Goal: Task Accomplishment & Management: Manage account settings

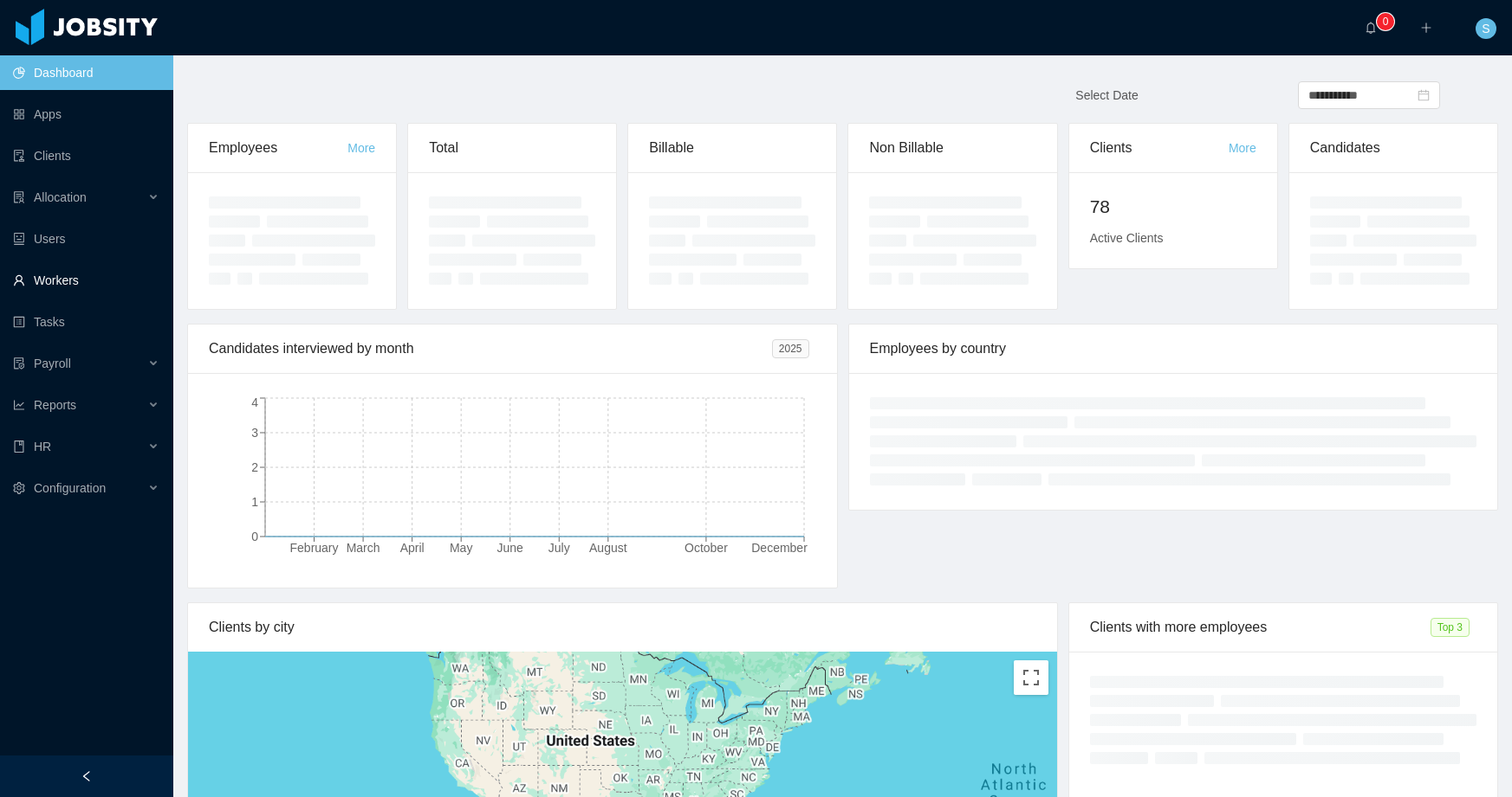
click at [65, 277] on link "Workers" at bounding box center [86, 280] width 146 height 34
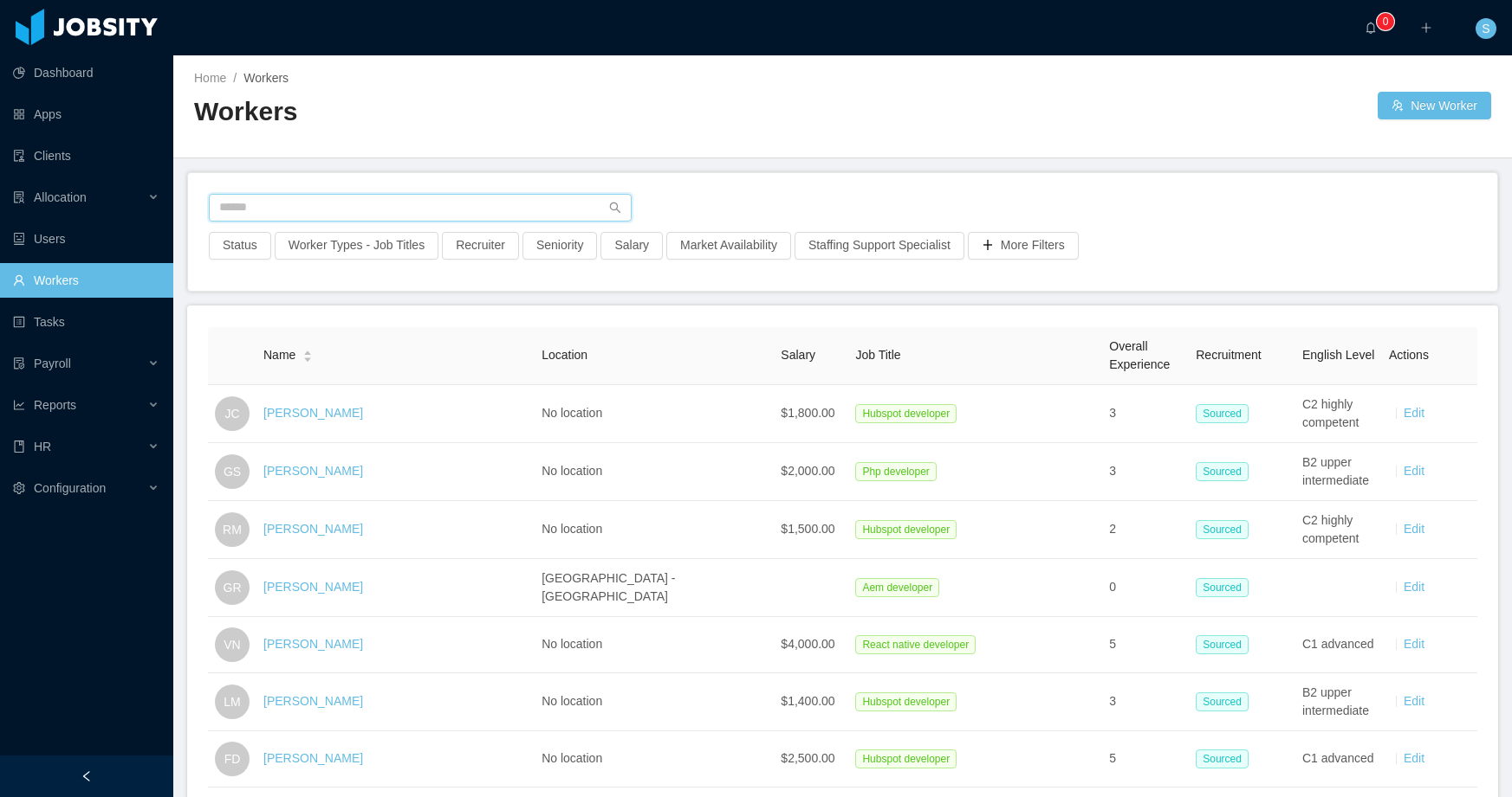
click at [279, 196] on input "text" at bounding box center [420, 208] width 423 height 28
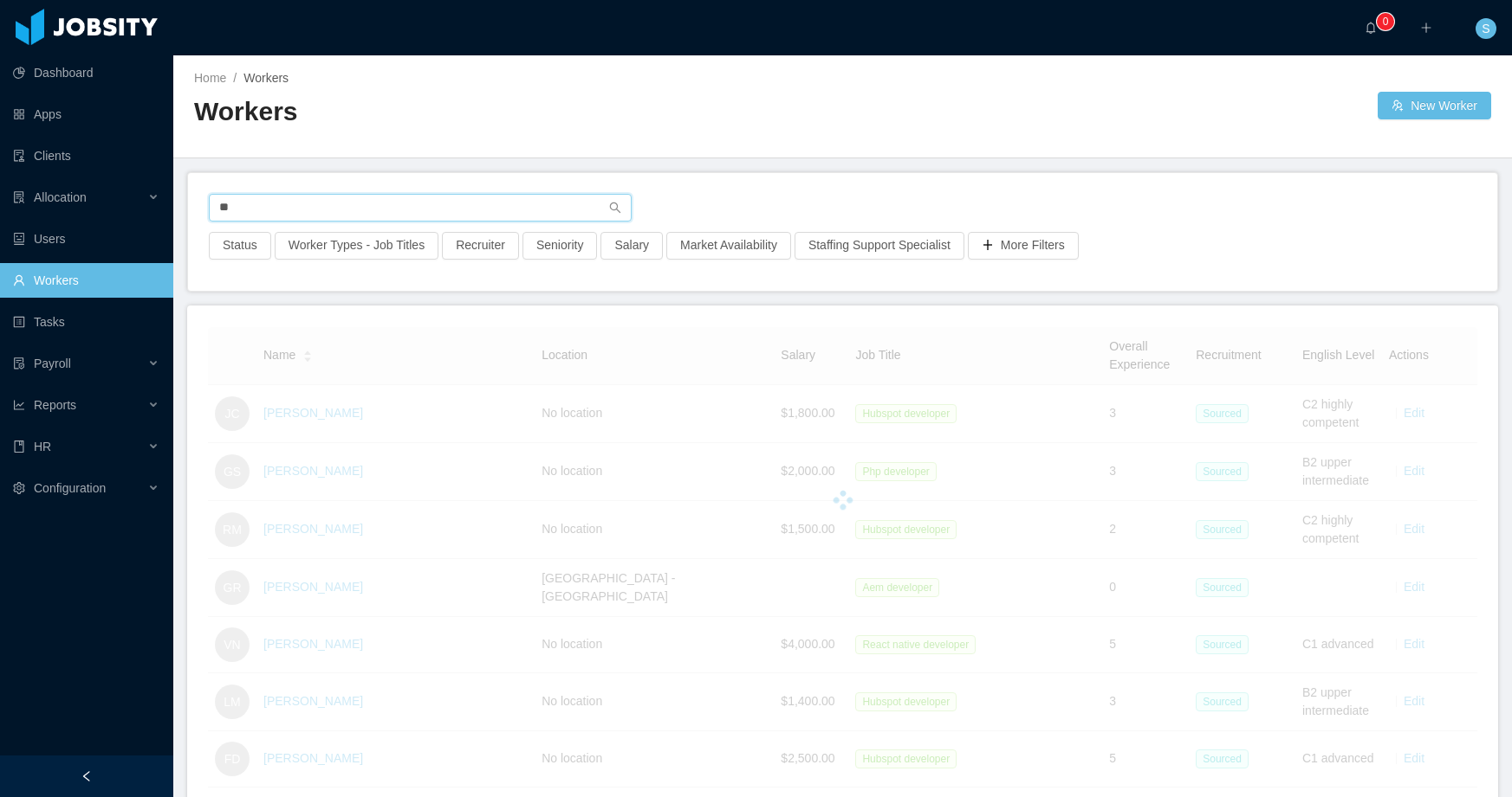
type input "*"
click at [68, 452] on div "HR" at bounding box center [87, 446] width 173 height 34
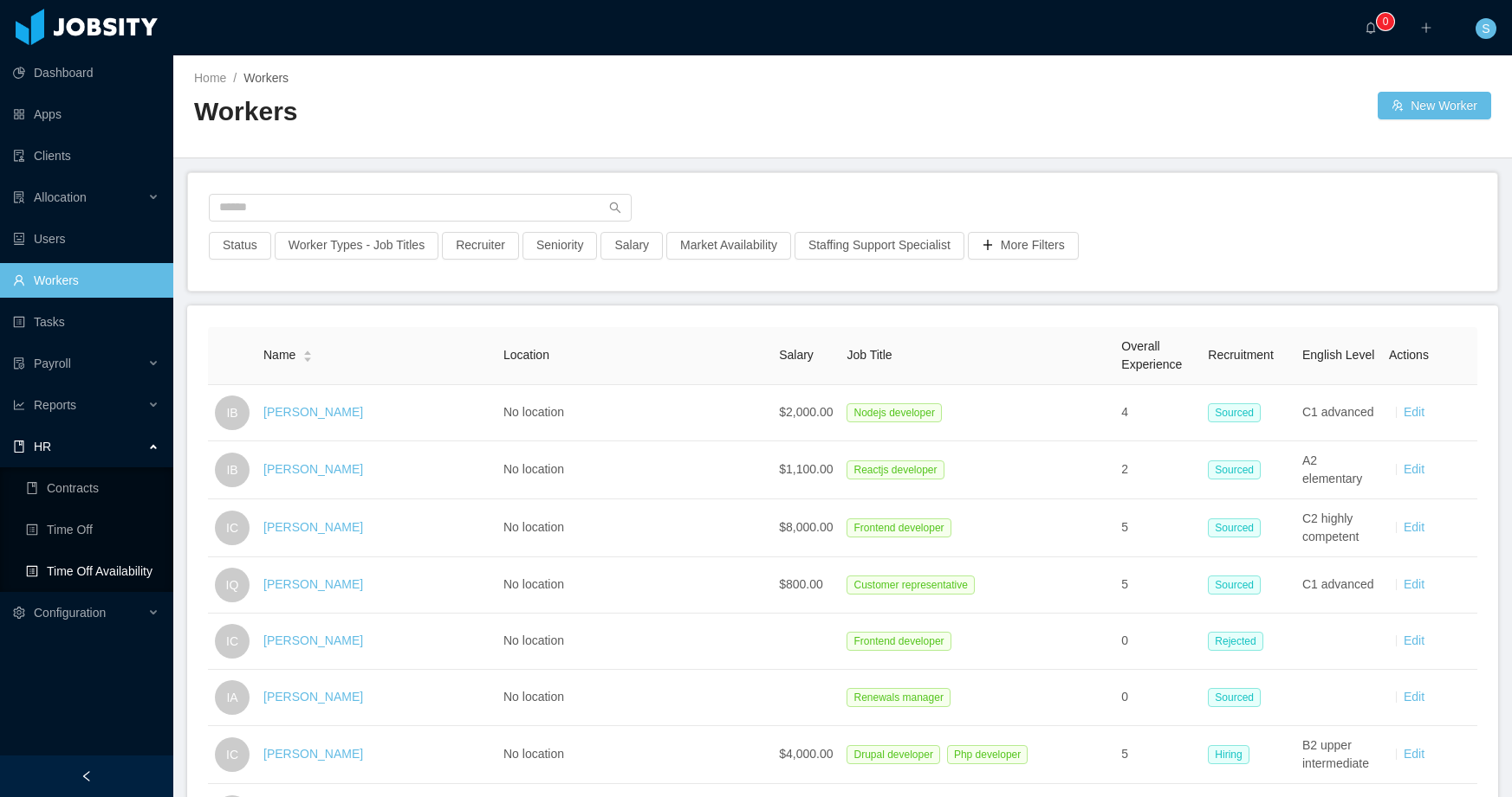
click at [92, 564] on link "Time Off Availability" at bounding box center [92, 571] width 133 height 34
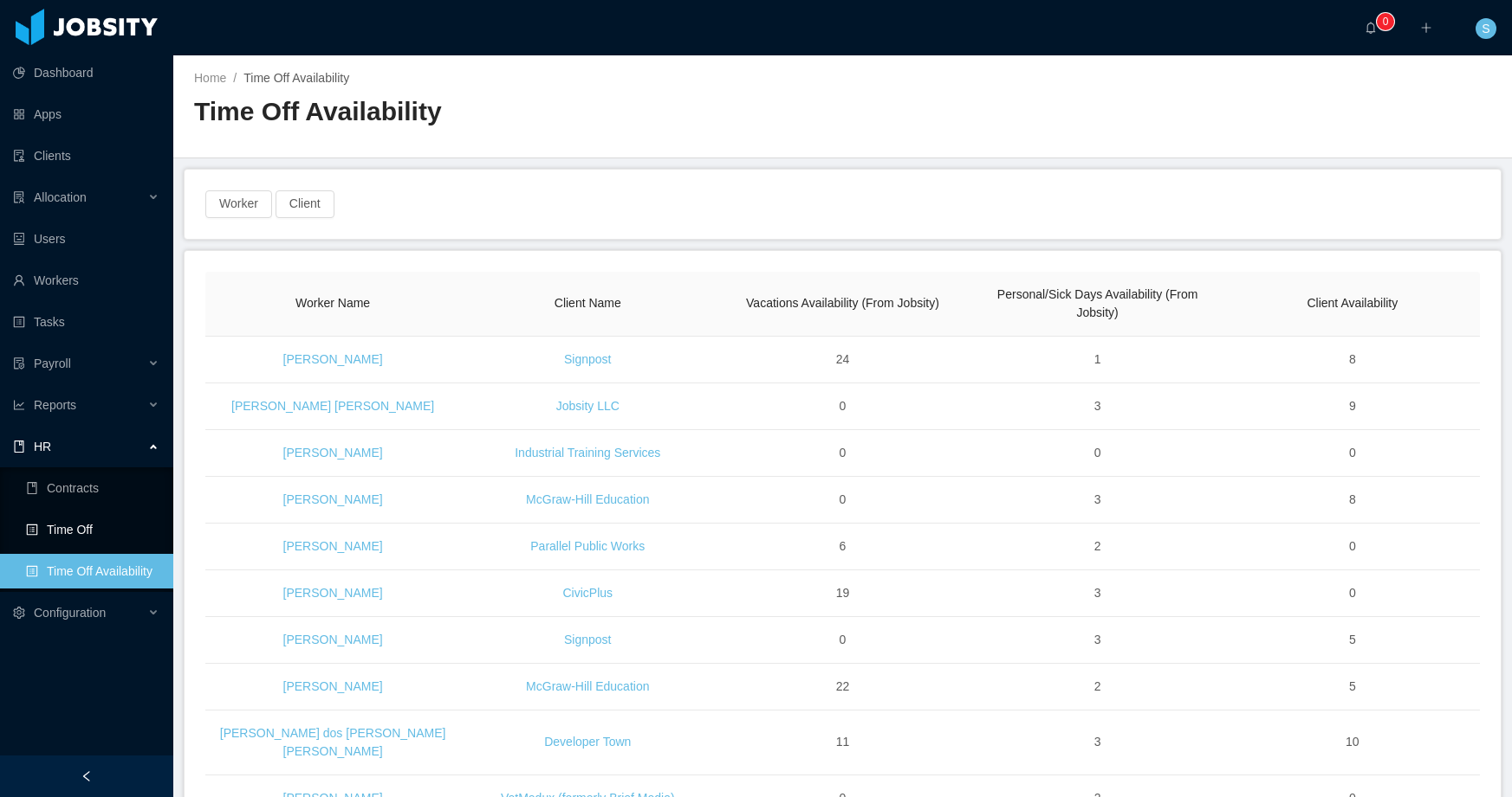
click at [70, 525] on link "Time Off" at bounding box center [92, 530] width 133 height 34
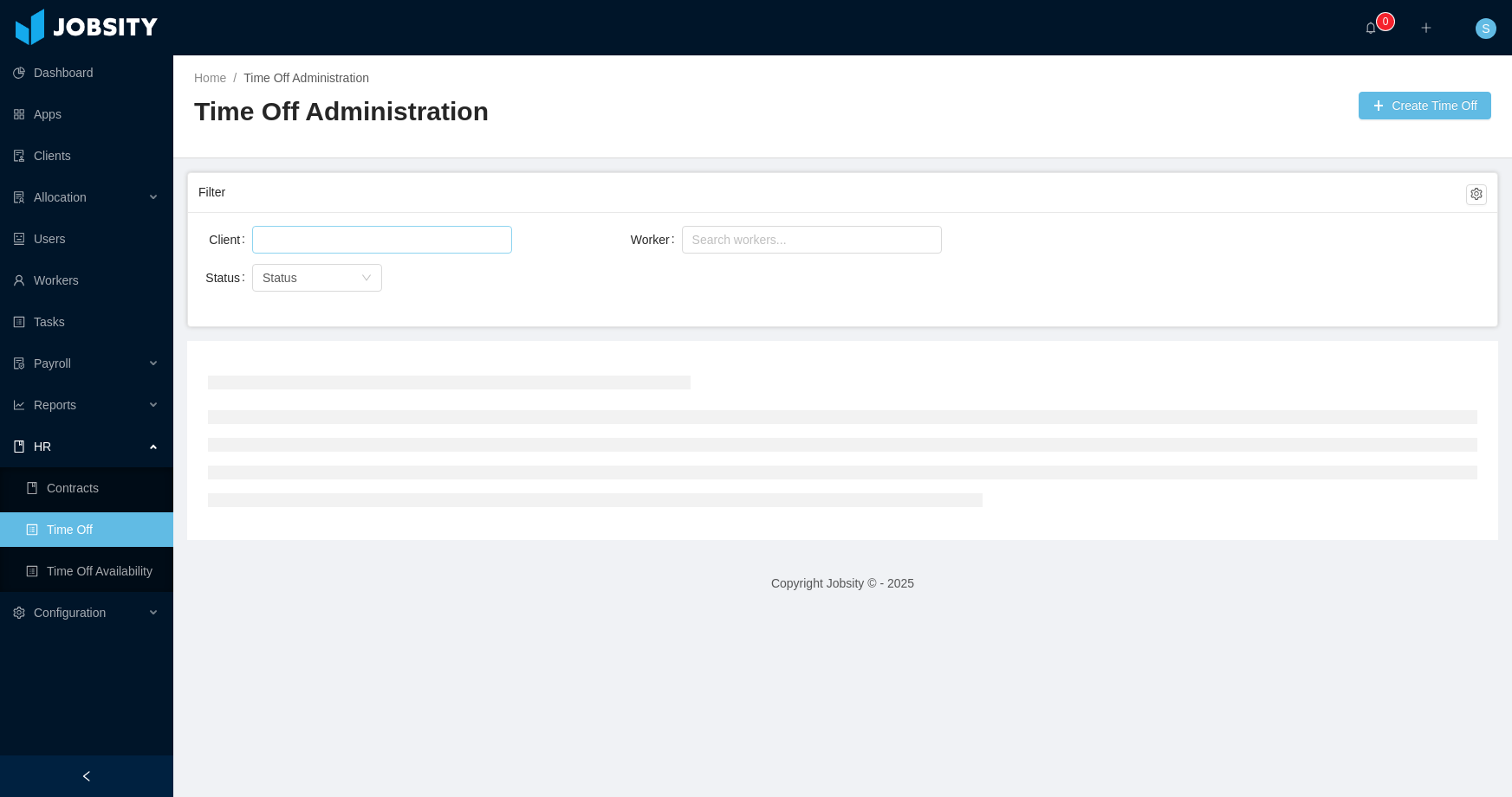
click at [342, 235] on div at bounding box center [379, 240] width 244 height 26
click at [798, 236] on div "Search workers..." at bounding box center [804, 239] width 224 height 18
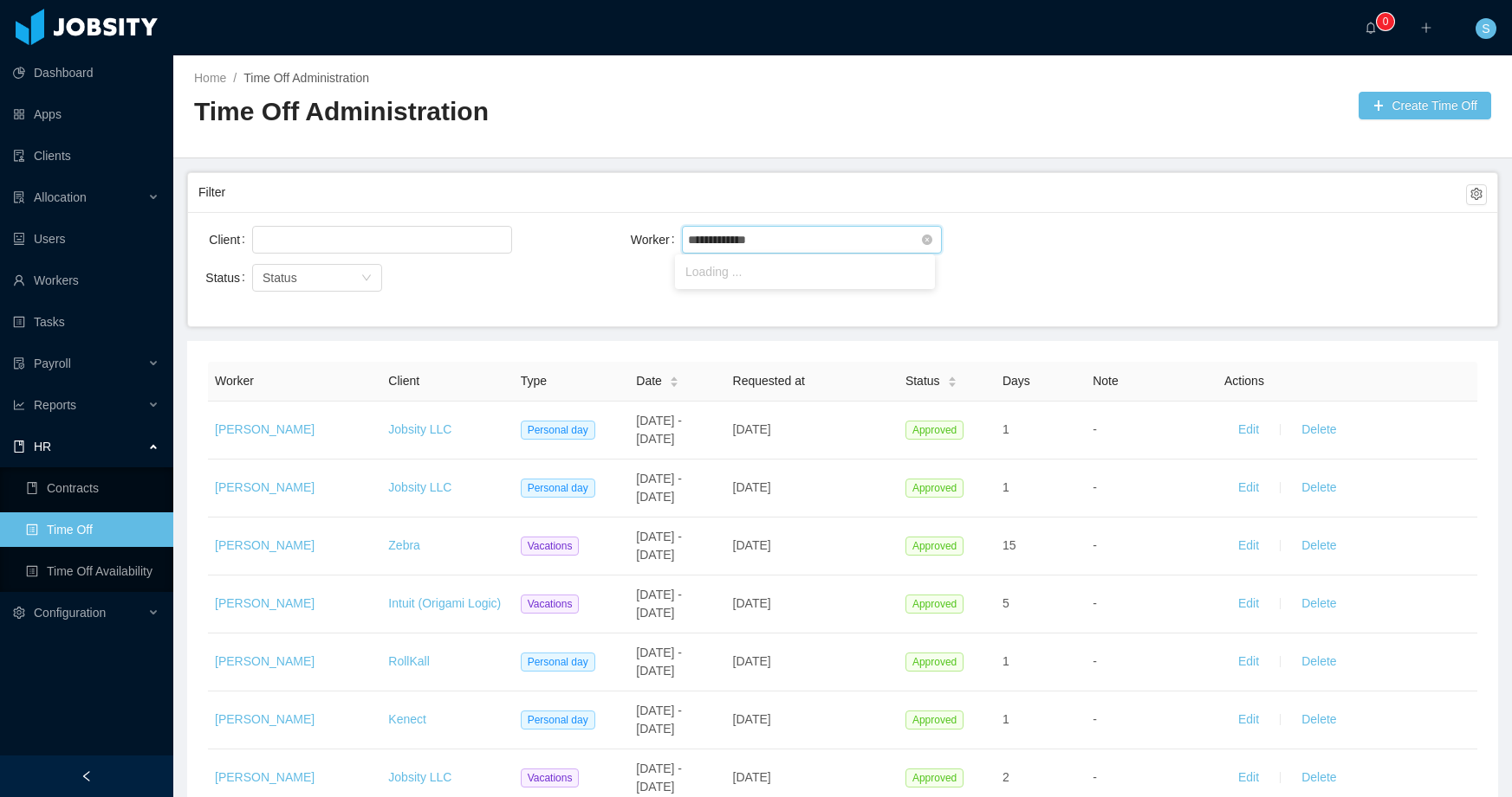
type input "**********"
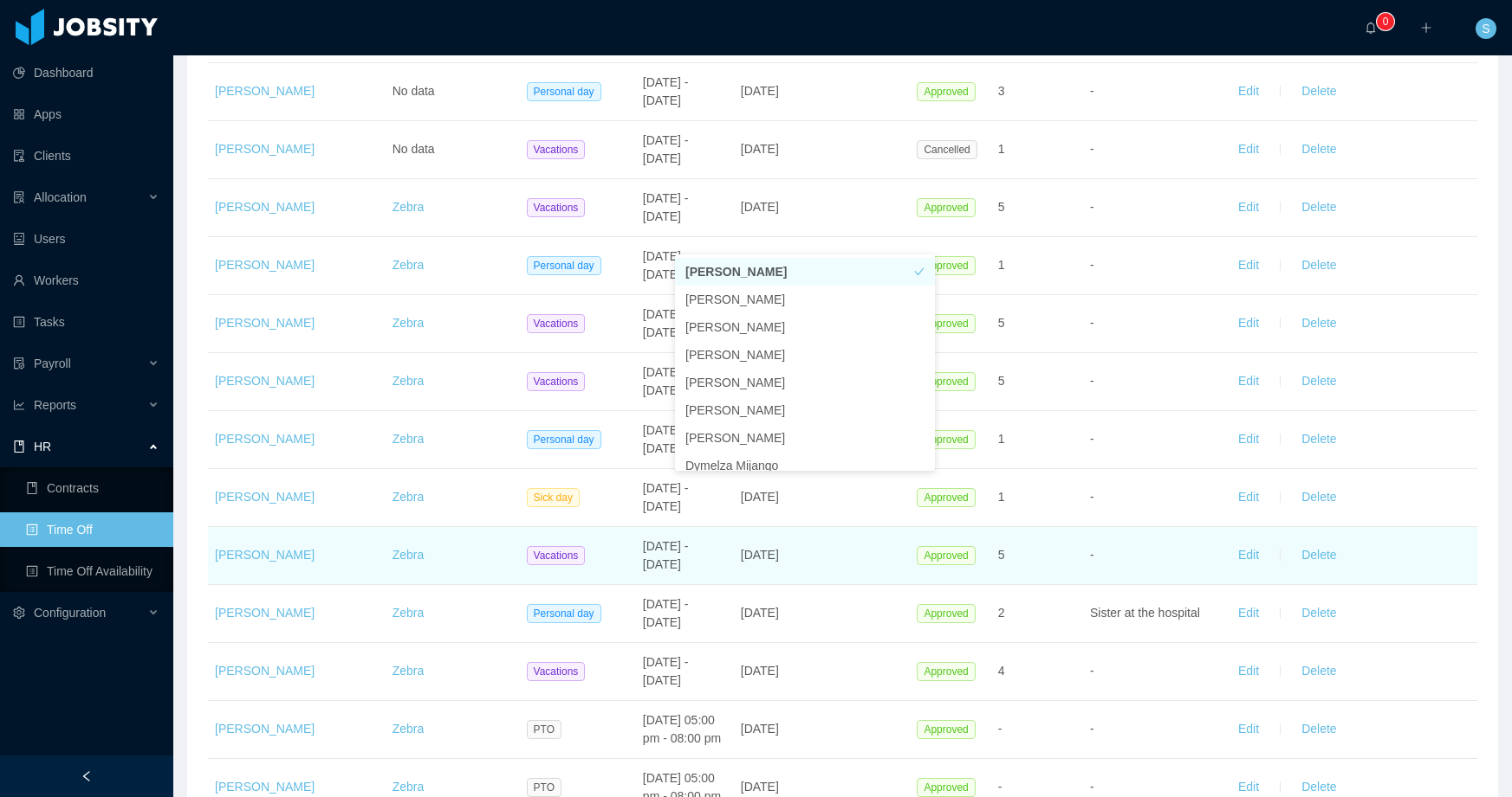
scroll to position [1166, 0]
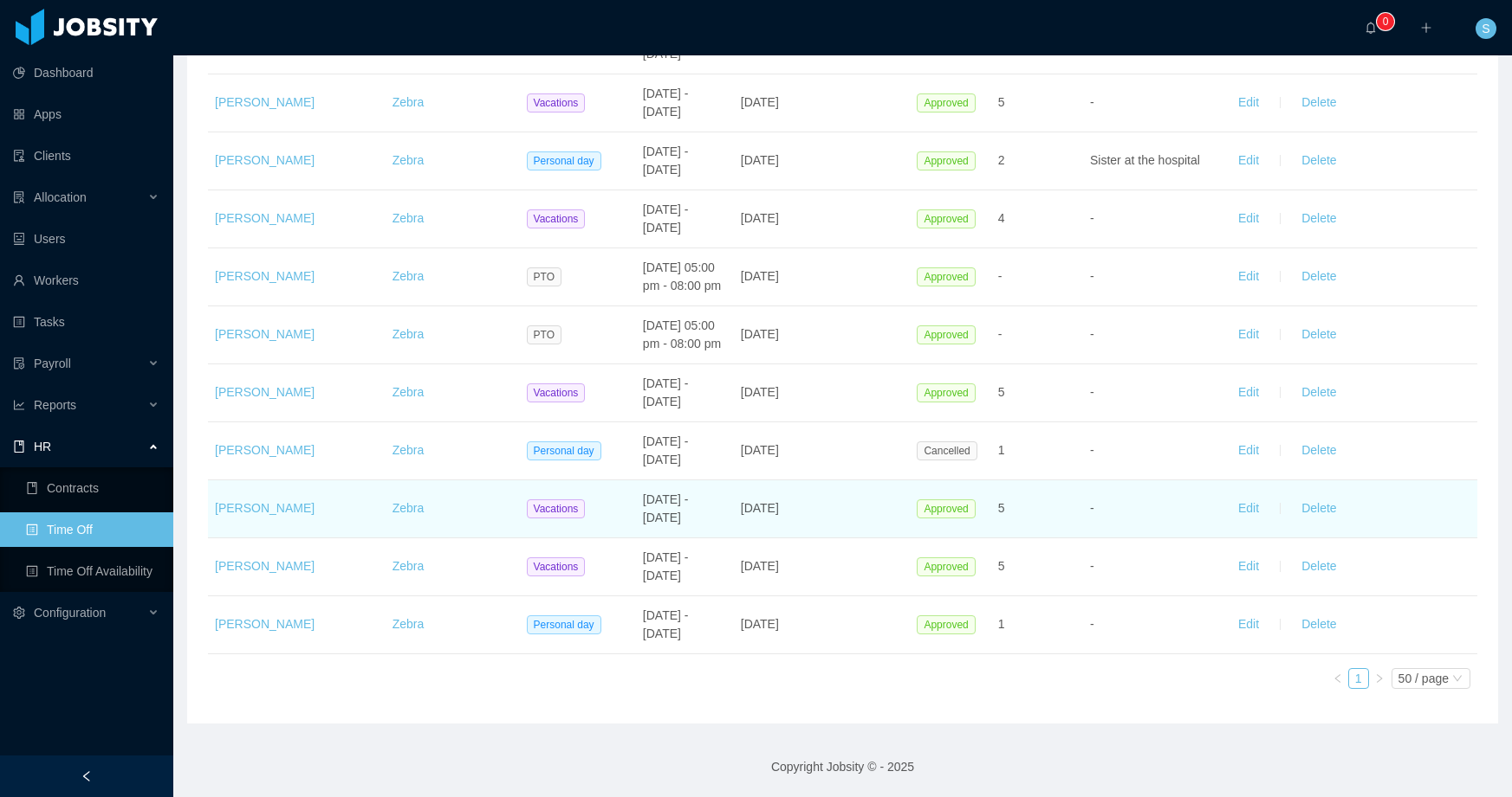
click at [643, 503] on span "[DATE] - [DATE]" at bounding box center [665, 508] width 46 height 32
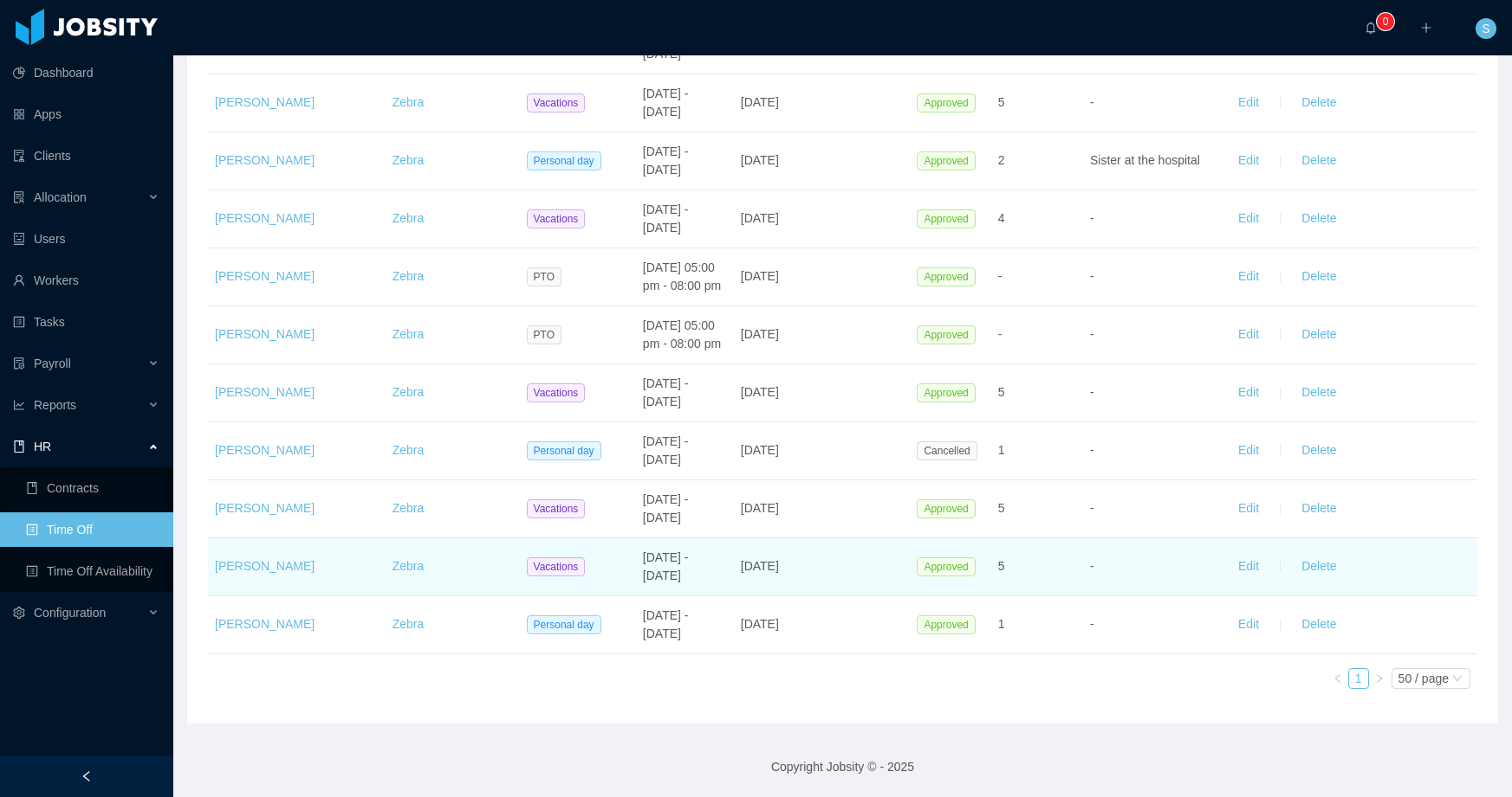
drag, startPoint x: 634, startPoint y: 496, endPoint x: 838, endPoint y: 568, distance: 216.3
click at [838, 568] on td "[DATE]" at bounding box center [823, 567] width 177 height 58
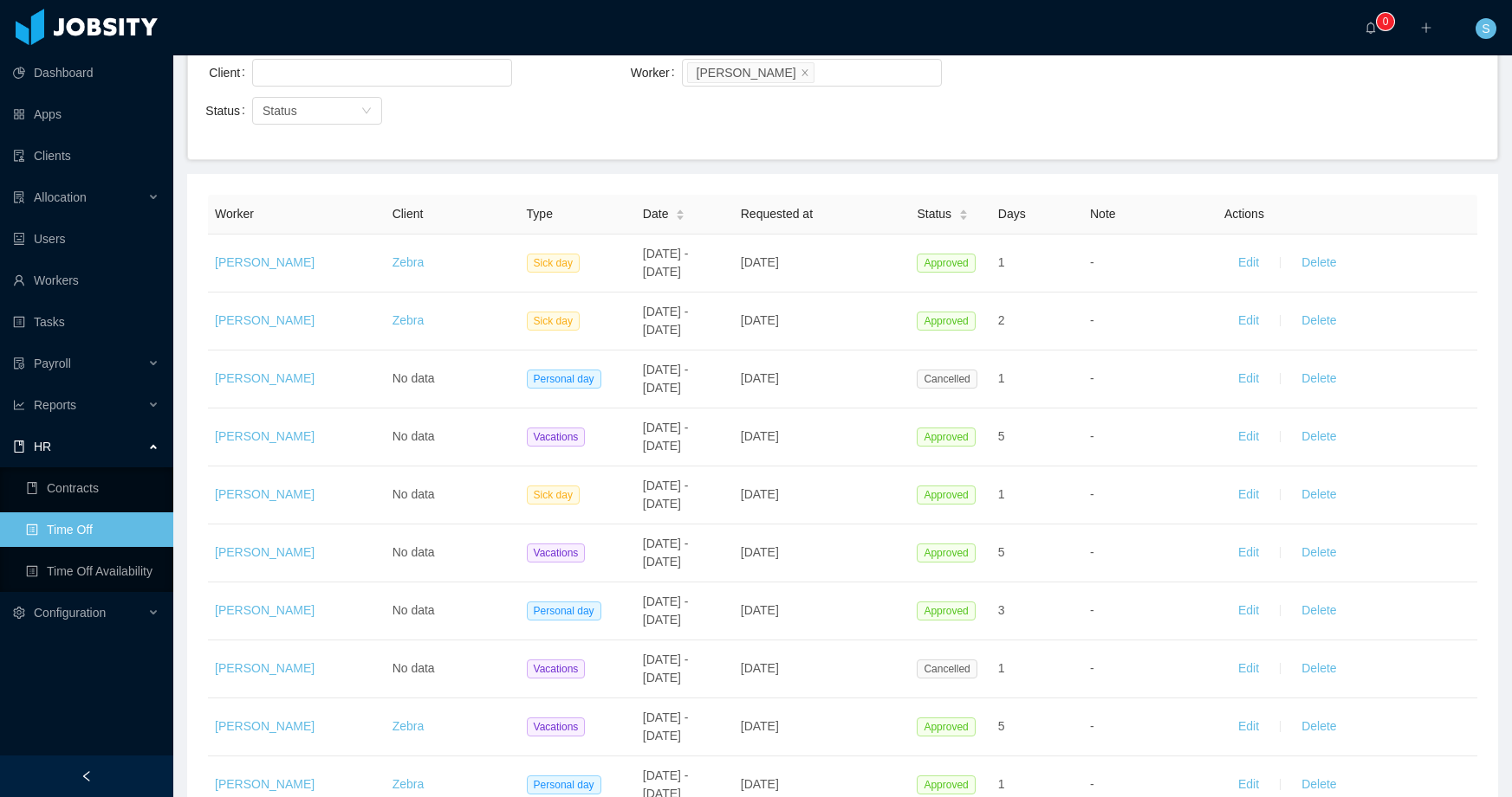
scroll to position [0, 0]
